Goal: Information Seeking & Learning: Find specific fact

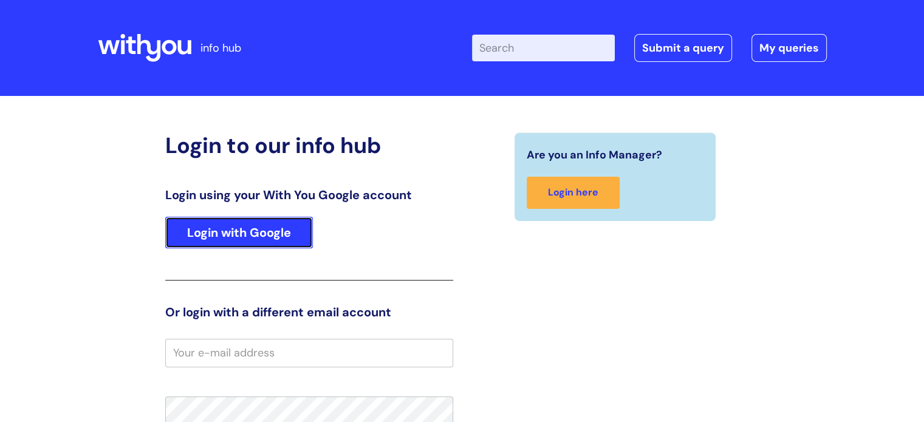
click at [257, 243] on link "Login with Google" at bounding box center [239, 233] width 148 height 32
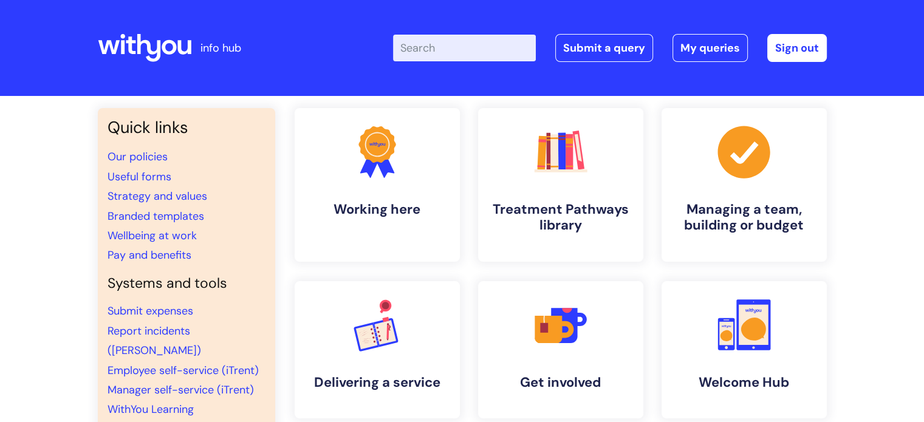
click at [437, 44] on input "Enter your search term here..." at bounding box center [464, 48] width 143 height 27
type input "Pay Band"
click button "Search" at bounding box center [0, 0] width 0 height 0
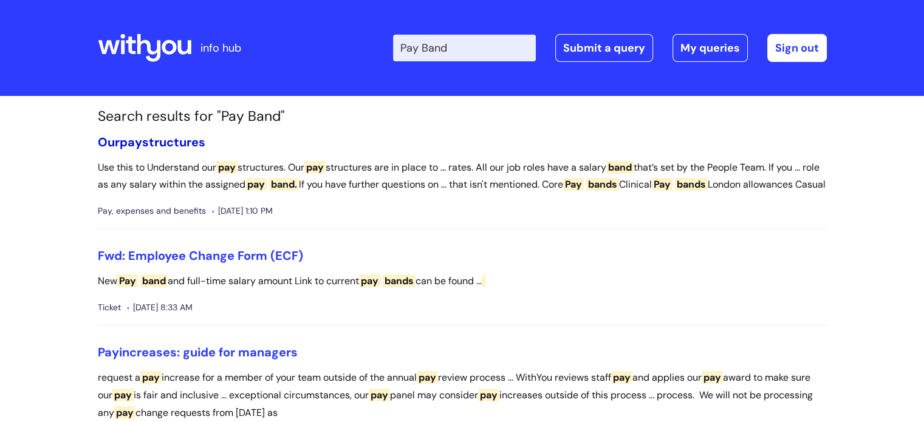
click at [188, 144] on link "Our pay structures" at bounding box center [151, 142] width 107 height 16
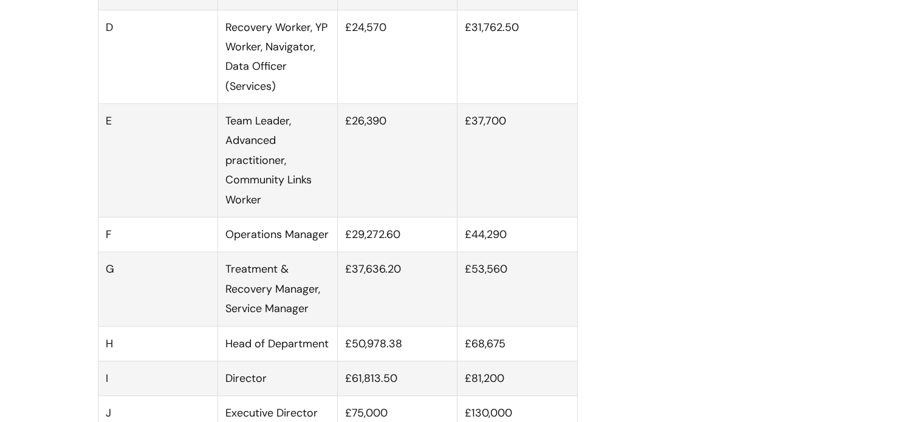
scroll to position [1011, 0]
drag, startPoint x: 510, startPoint y: 247, endPoint x: 344, endPoint y: 248, distance: 165.8
click at [344, 248] on tr "F Operations Manager £29,272.60 £44,290" at bounding box center [337, 234] width 479 height 35
copy tr "£29,272.60 £44,290"
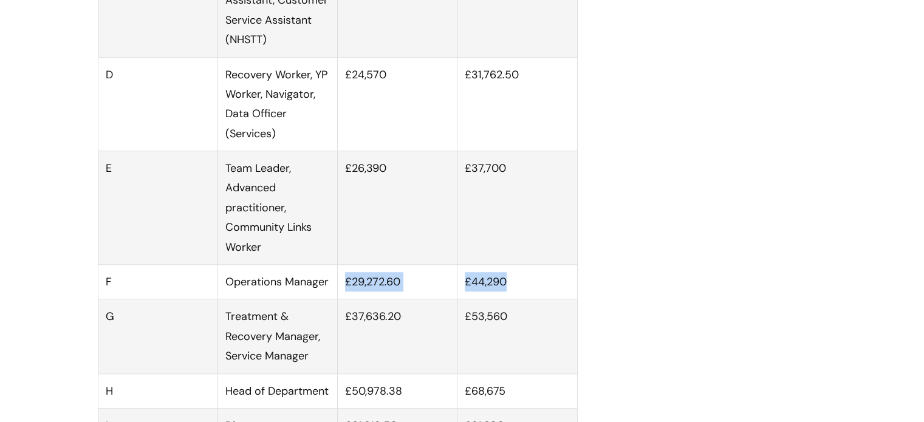
scroll to position [974, 0]
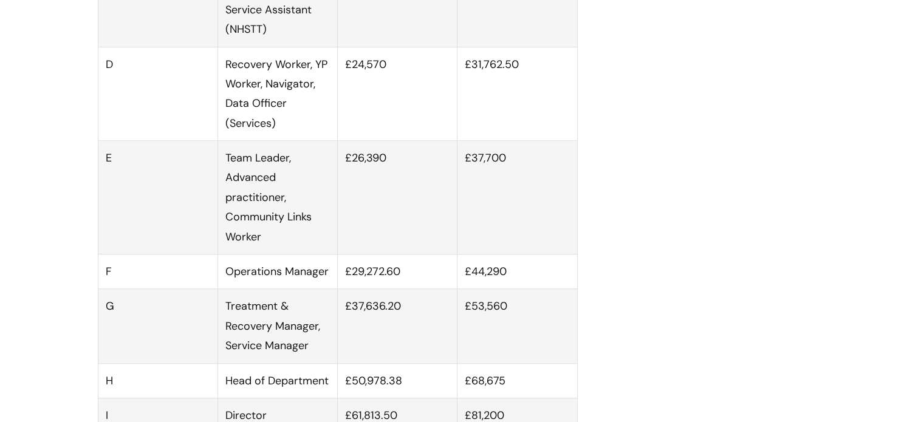
drag, startPoint x: 514, startPoint y: 322, endPoint x: 464, endPoint y: 318, distance: 50.0
click at [471, 318] on td "£53,560" at bounding box center [517, 326] width 120 height 74
drag, startPoint x: 439, startPoint y: 320, endPoint x: 415, endPoint y: 320, distance: 23.7
click at [415, 320] on td "£37,636.20" at bounding box center [398, 326] width 120 height 74
drag, startPoint x: 408, startPoint y: 320, endPoint x: 338, endPoint y: 316, distance: 70.6
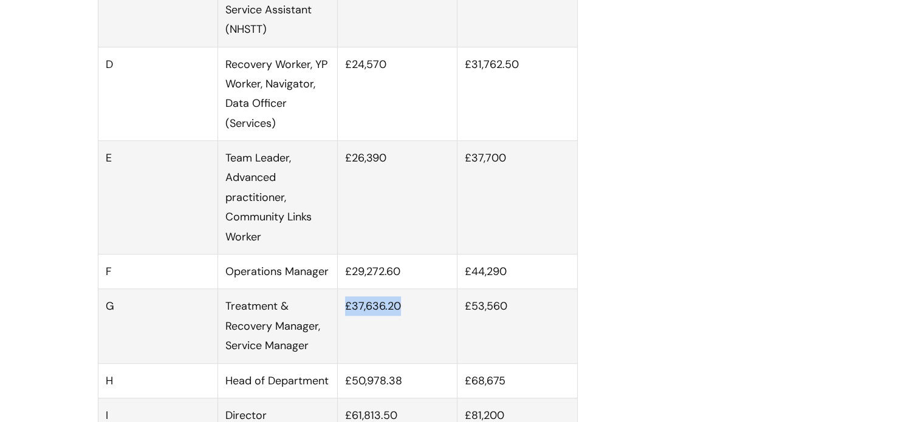
click at [338, 316] on td "£37,636.20" at bounding box center [398, 326] width 120 height 74
drag, startPoint x: 517, startPoint y: 319, endPoint x: 339, endPoint y: 312, distance: 178.1
click at [339, 312] on tr "G Treatment & Recovery Manager, Service Manager £37,636.20 £53,560" at bounding box center [337, 326] width 479 height 74
copy tr "£37,636.20 £53,560"
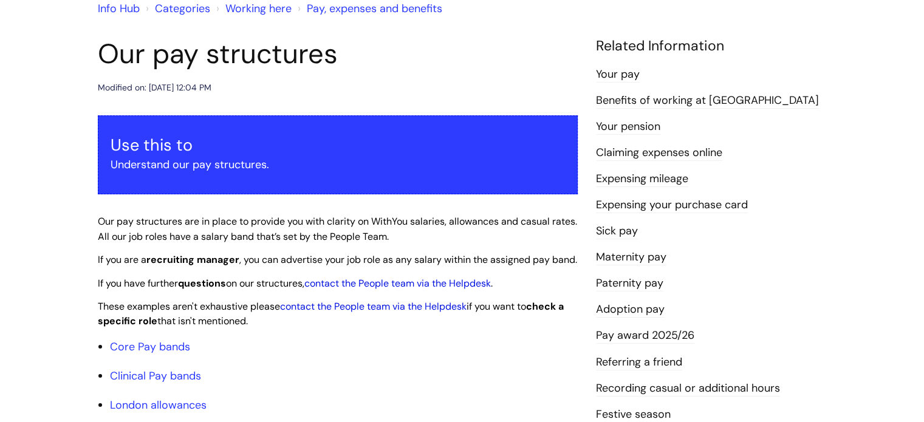
scroll to position [0, 0]
